Goal: Find contact information: Find contact information

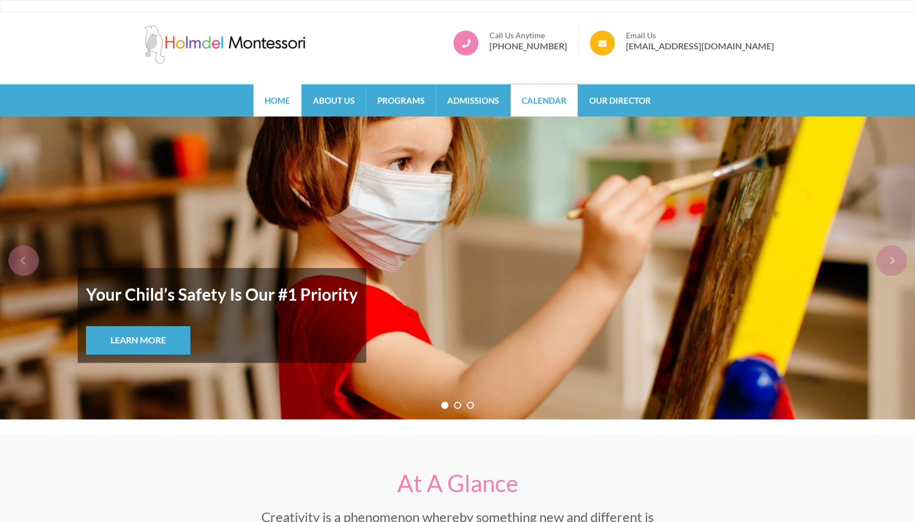
click at [528, 108] on link "Calendar" at bounding box center [544, 100] width 67 height 32
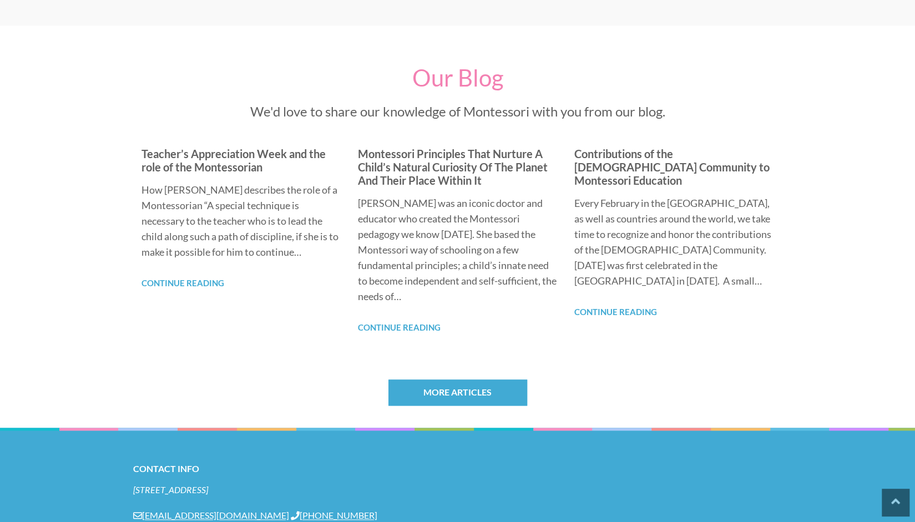
scroll to position [849, 0]
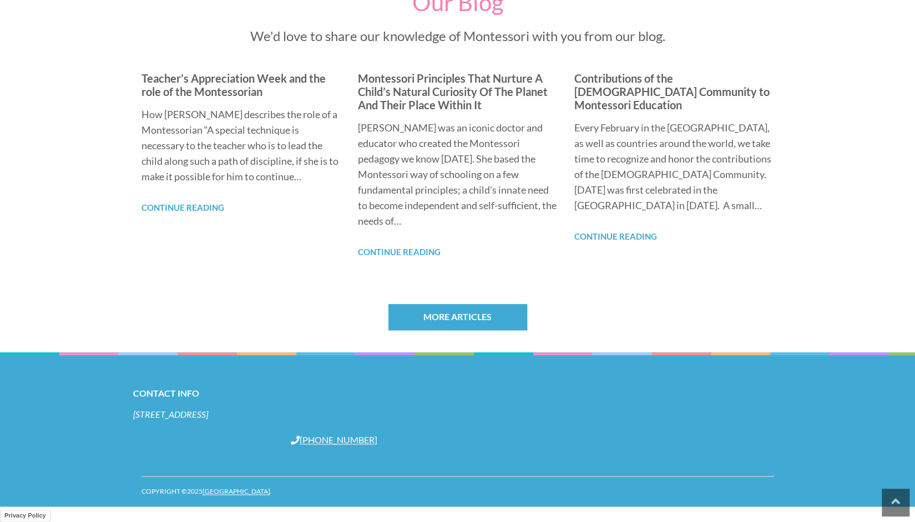
click at [145, 440] on link "[EMAIL_ADDRESS][DOMAIN_NAME]" at bounding box center [211, 440] width 156 height 11
click at [167, 440] on link "[EMAIL_ADDRESS][DOMAIN_NAME]" at bounding box center [211, 440] width 156 height 11
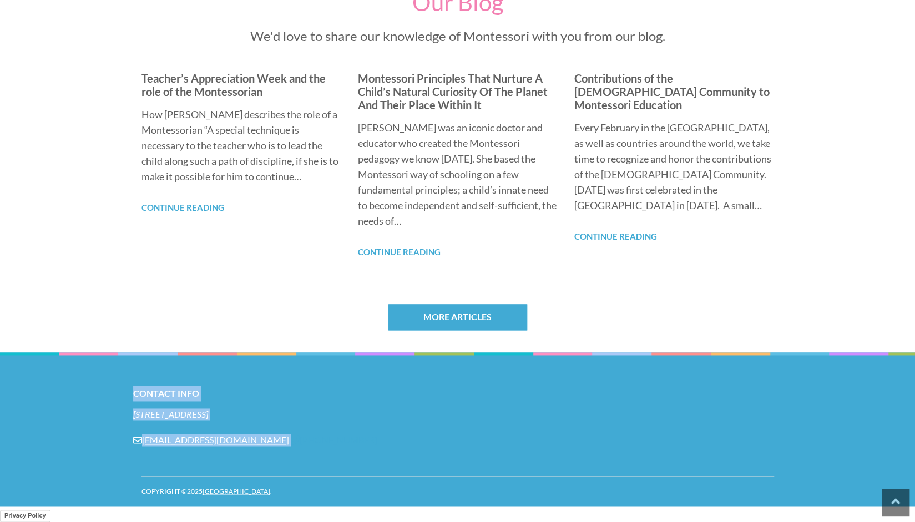
drag, startPoint x: 119, startPoint y: 438, endPoint x: 288, endPoint y: 438, distance: 168.2
click at [288, 438] on footer "Contact Info [STREET_ADDRESS] [EMAIL_ADDRESS][DOMAIN_NAME] [PHONE_NUMBER] Copyr…" at bounding box center [457, 429] width 915 height 154
click at [281, 457] on div "Contact Info [STREET_ADDRESS] [EMAIL_ADDRESS][DOMAIN_NAME] [PHONE_NUMBER]" at bounding box center [457, 423] width 649 height 74
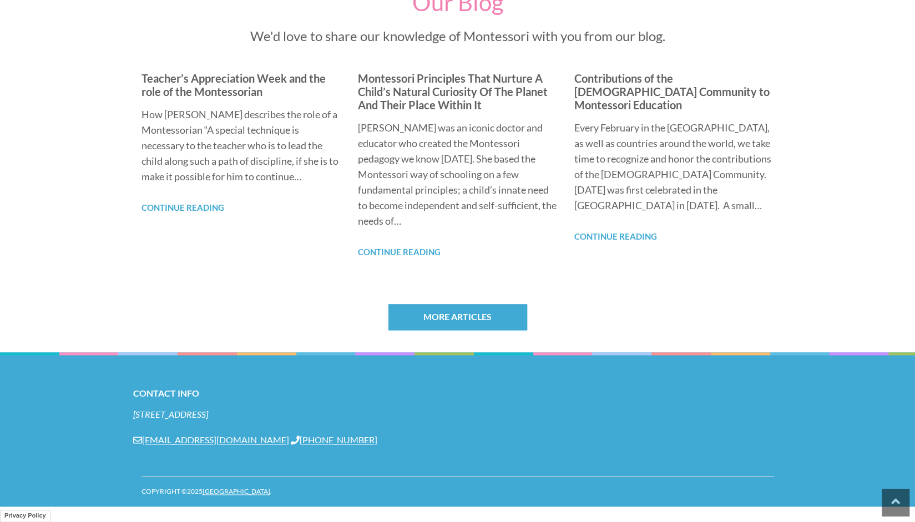
drag, startPoint x: 282, startPoint y: 452, endPoint x: 145, endPoint y: 446, distance: 136.7
click at [145, 446] on div "Contact Info [STREET_ADDRESS] [EMAIL_ADDRESS][DOMAIN_NAME] [PHONE_NUMBER]" at bounding box center [457, 423] width 649 height 74
copy link "[EMAIL_ADDRESS][DOMAIN_NAME]"
click at [220, 359] on div "Contact Info [STREET_ADDRESS] [EMAIL_ADDRESS][DOMAIN_NAME] [PHONE_NUMBER]" at bounding box center [458, 414] width 633 height 124
drag, startPoint x: 285, startPoint y: 448, endPoint x: 136, endPoint y: 446, distance: 148.8
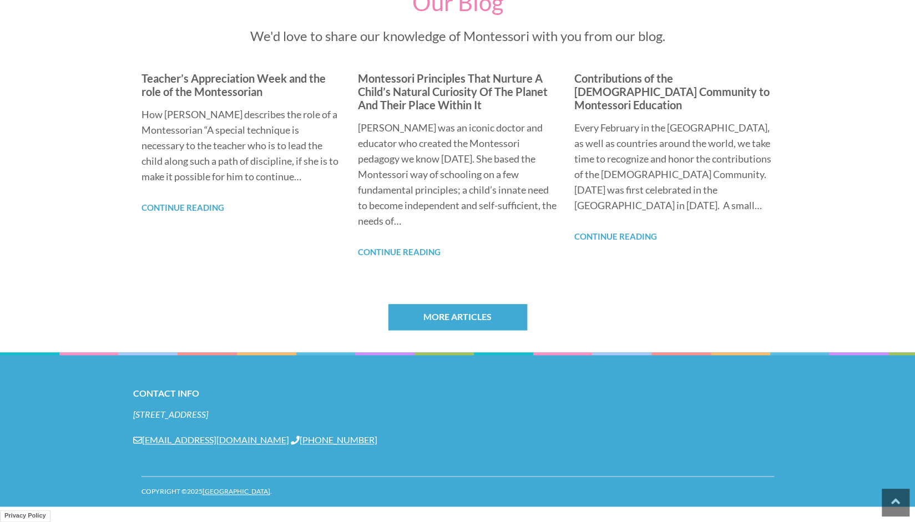
click at [136, 446] on div "Contact Info [STREET_ADDRESS] [EMAIL_ADDRESS][DOMAIN_NAME] [PHONE_NUMBER]" at bounding box center [457, 423] width 649 height 74
copy link "[EMAIL_ADDRESS][DOMAIN_NAME]"
